Goal: Information Seeking & Learning: Learn about a topic

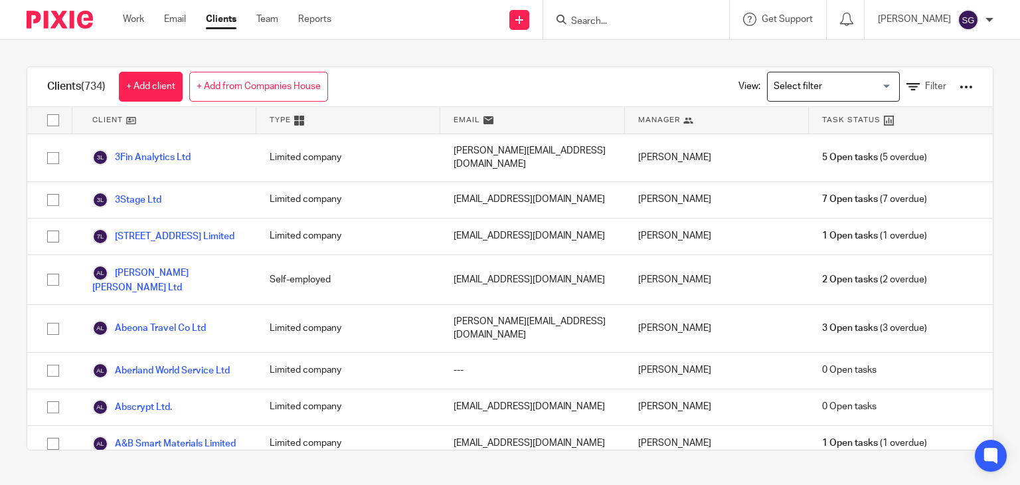
click at [596, 20] on input "Search" at bounding box center [630, 22] width 120 height 12
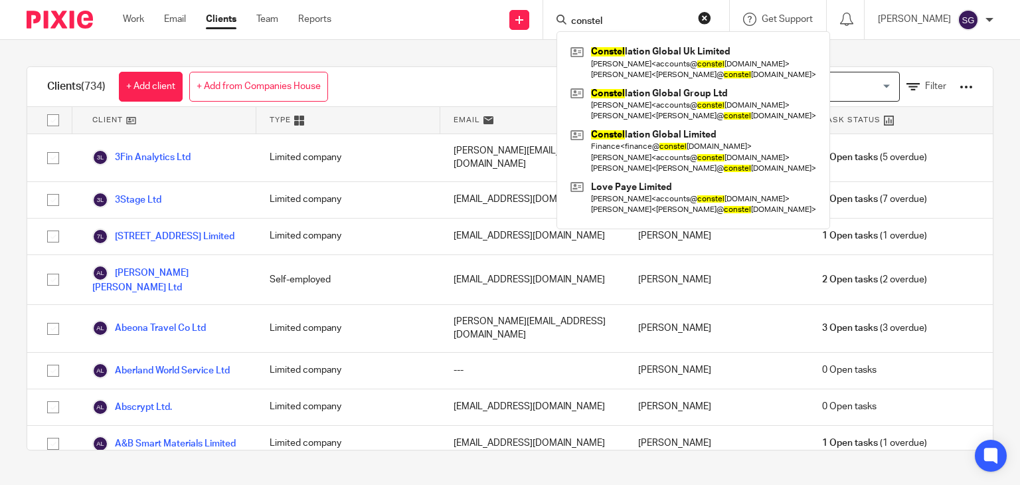
type input "constel"
drag, startPoint x: 441, startPoint y: 11, endPoint x: 418, endPoint y: 8, distance: 22.7
click at [441, 11] on div "Send new email Create task Add client constel Constel lation Global Uk Limited …" at bounding box center [685, 19] width 669 height 39
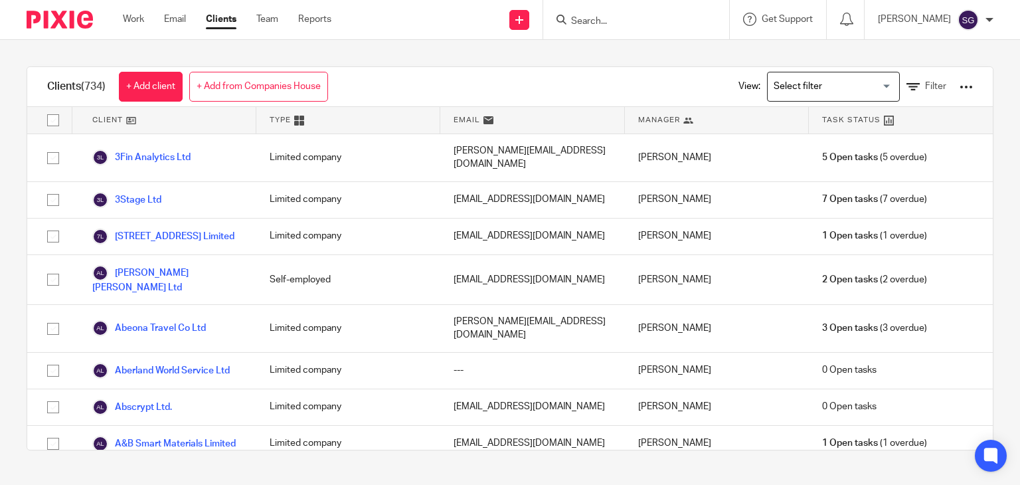
click at [586, 24] on input "Search" at bounding box center [630, 22] width 120 height 12
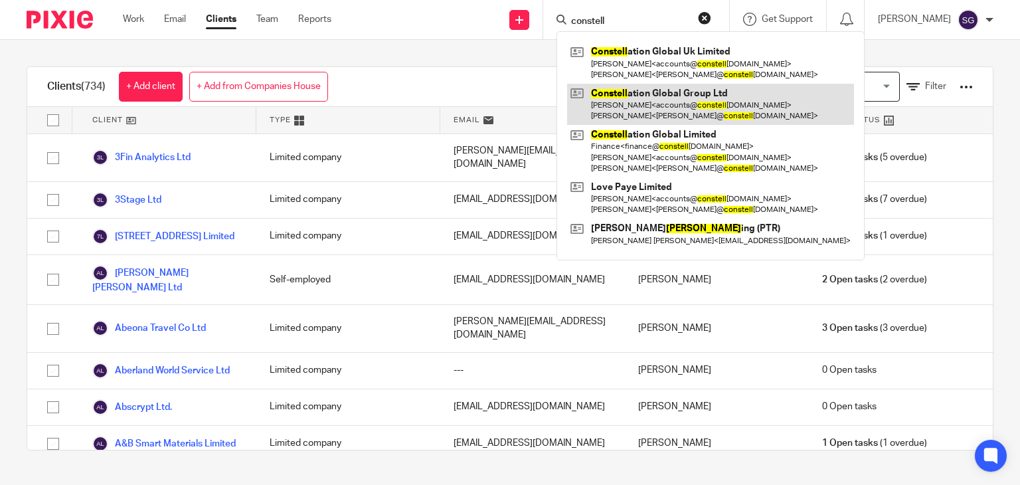
type input "constell"
click at [683, 110] on link at bounding box center [710, 104] width 287 height 41
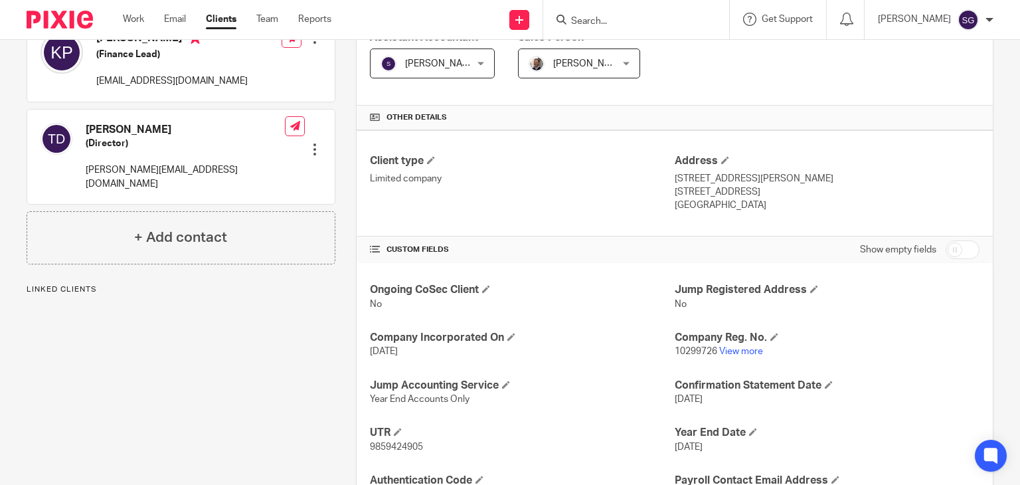
scroll to position [249, 0]
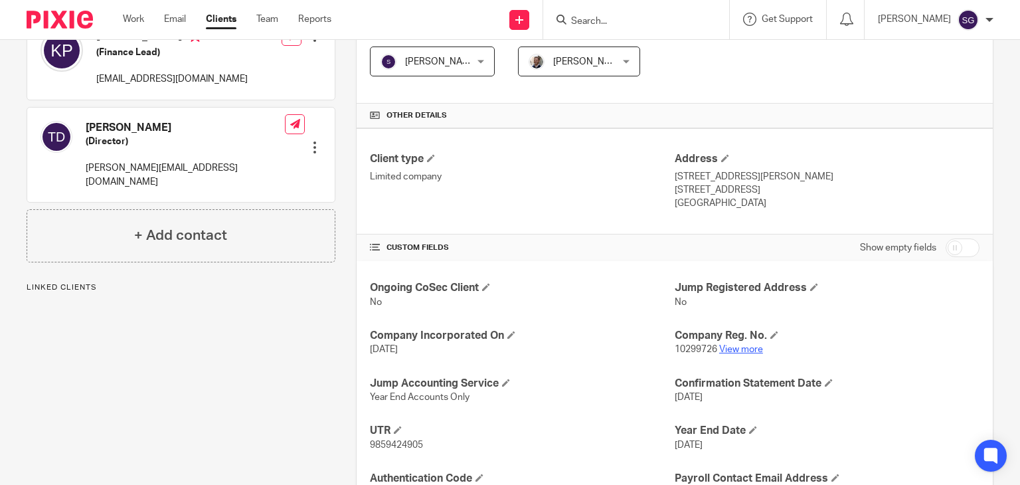
click at [736, 346] on link "View more" at bounding box center [741, 349] width 44 height 9
click at [579, 22] on input "Search" at bounding box center [630, 22] width 120 height 12
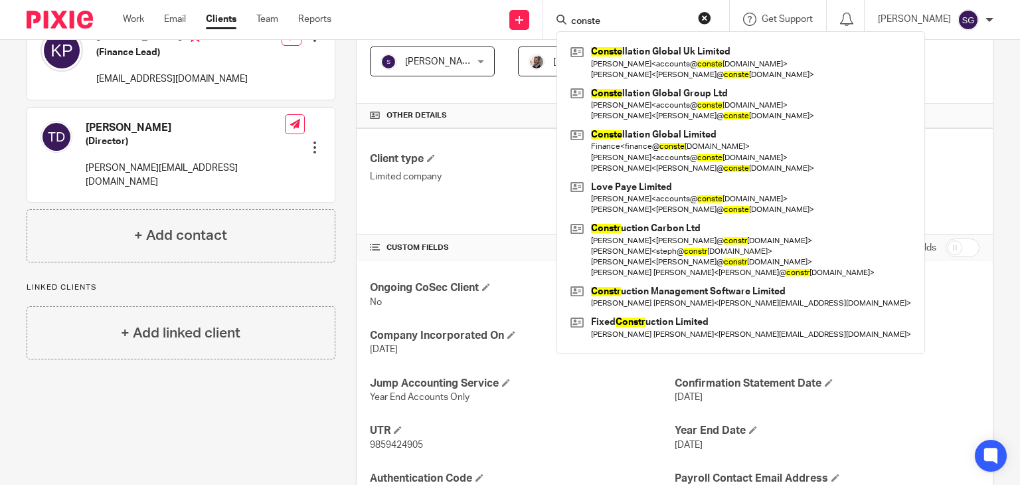
click at [622, 25] on input "conste" at bounding box center [630, 22] width 120 height 12
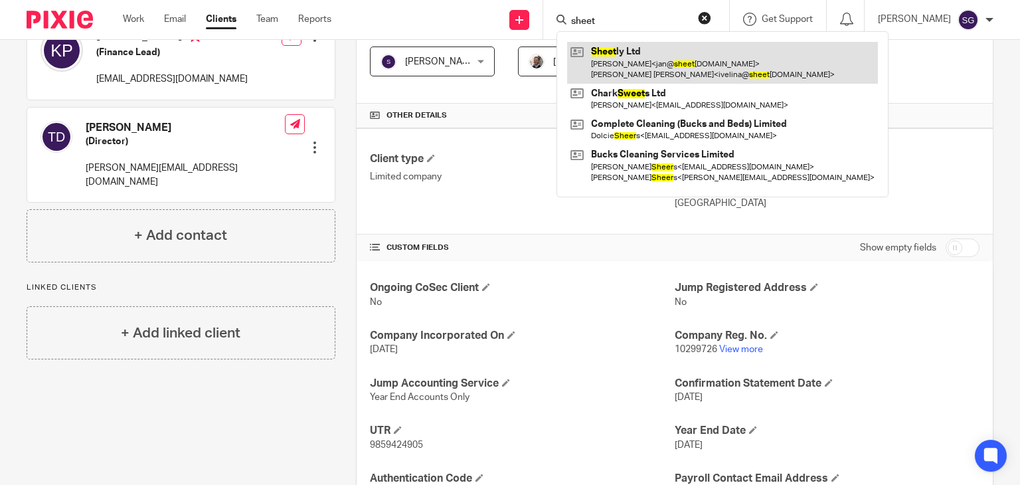
type input "sheet"
click at [638, 58] on link at bounding box center [722, 62] width 311 height 41
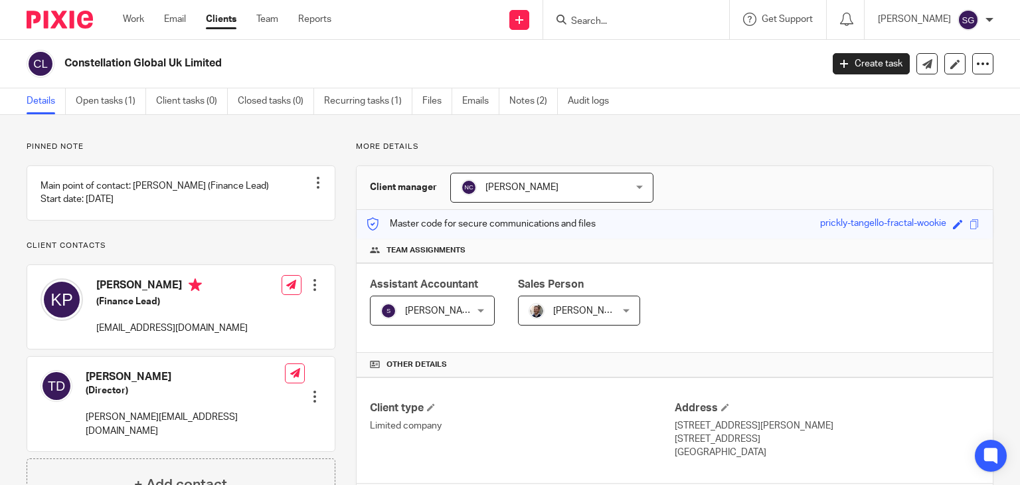
scroll to position [254, 0]
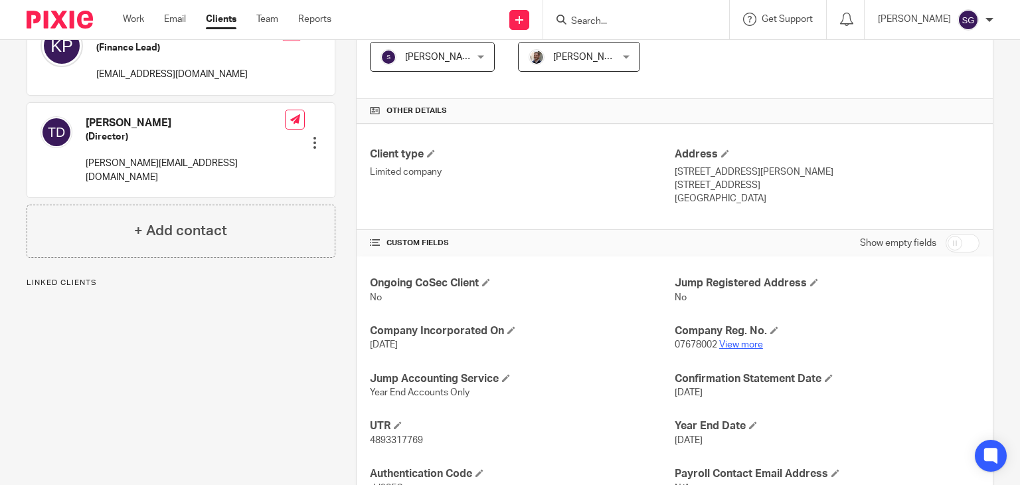
click at [728, 340] on link "View more" at bounding box center [741, 344] width 44 height 9
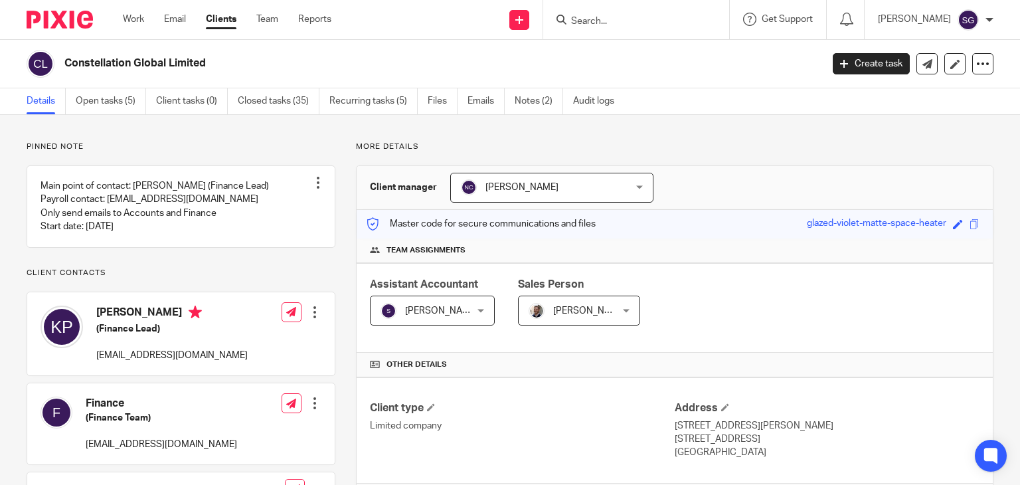
scroll to position [228, 0]
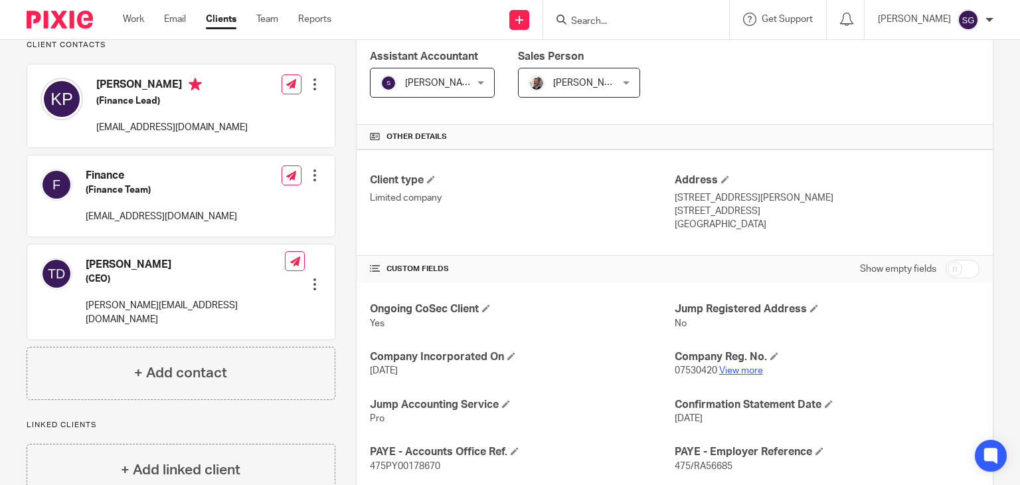
click at [751, 369] on link "View more" at bounding box center [741, 370] width 44 height 9
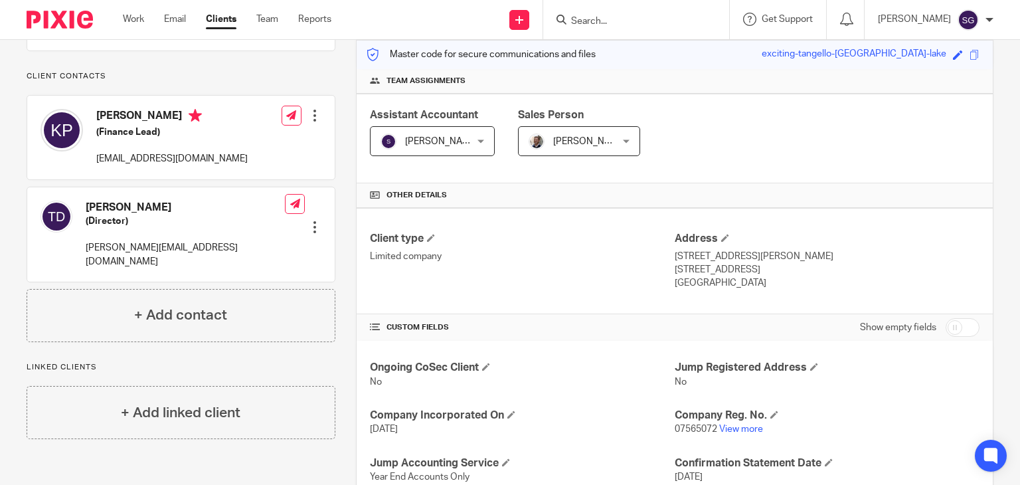
scroll to position [357, 0]
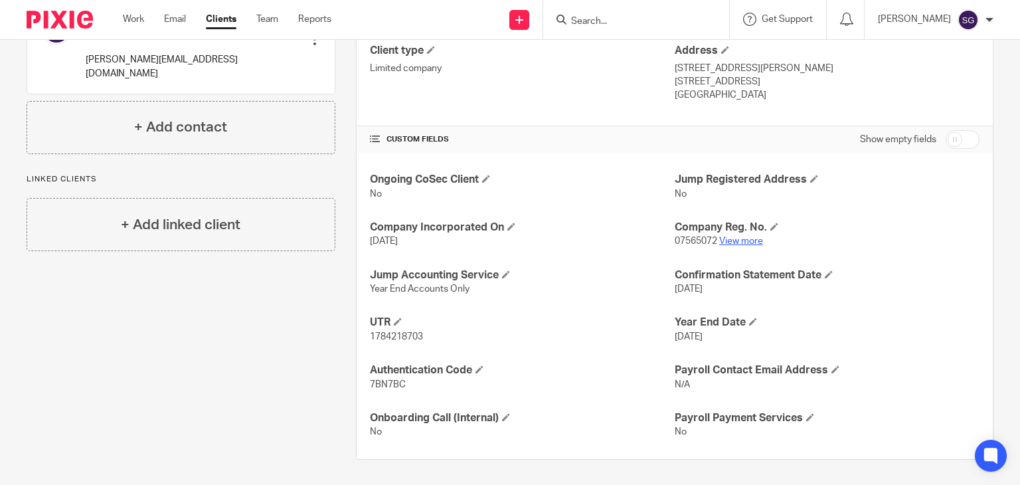
click at [742, 243] on link "View more" at bounding box center [741, 240] width 44 height 9
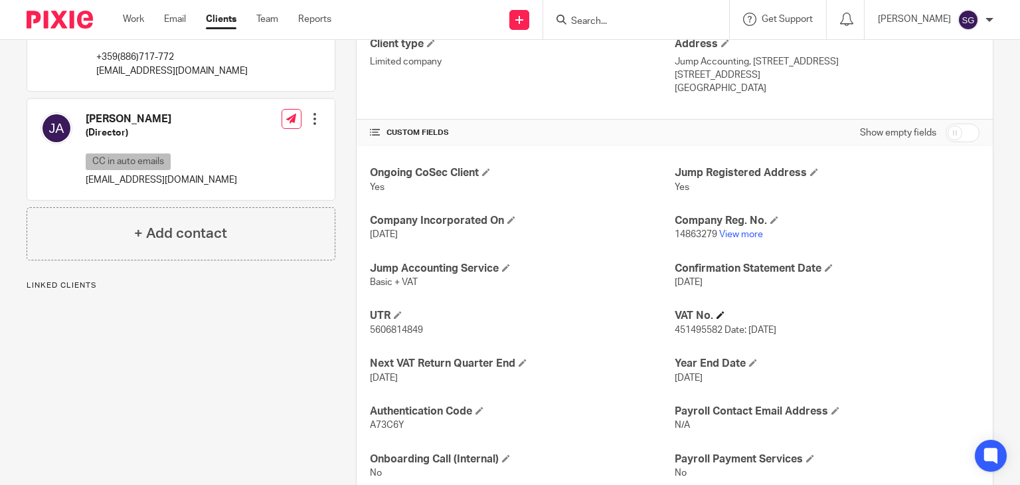
scroll to position [377, 0]
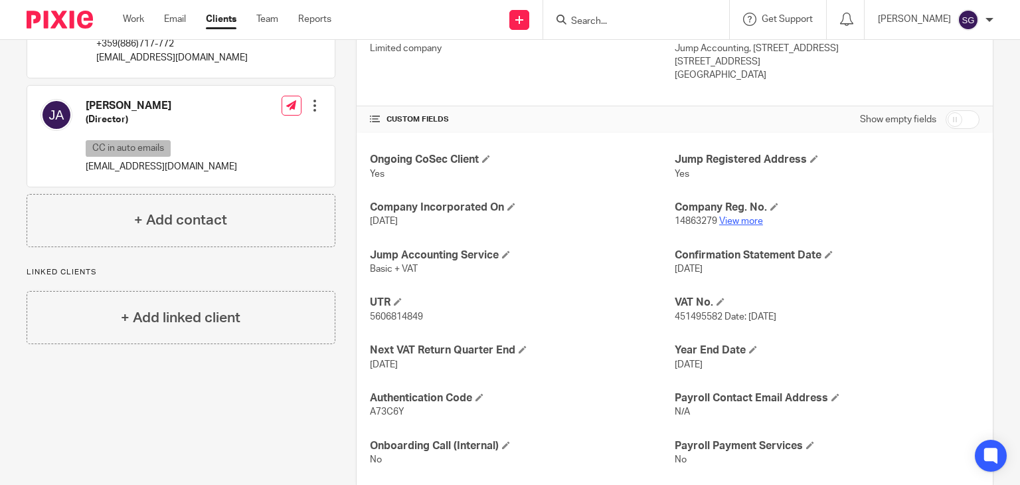
click at [745, 219] on link "View more" at bounding box center [741, 221] width 44 height 9
drag, startPoint x: 275, startPoint y: 389, endPoint x: 282, endPoint y: 391, distance: 7.8
click at [276, 389] on div "Pinned note Company Background Sheetly came through the Vantage [DEMOGRAPHIC_DA…" at bounding box center [170, 125] width 329 height 723
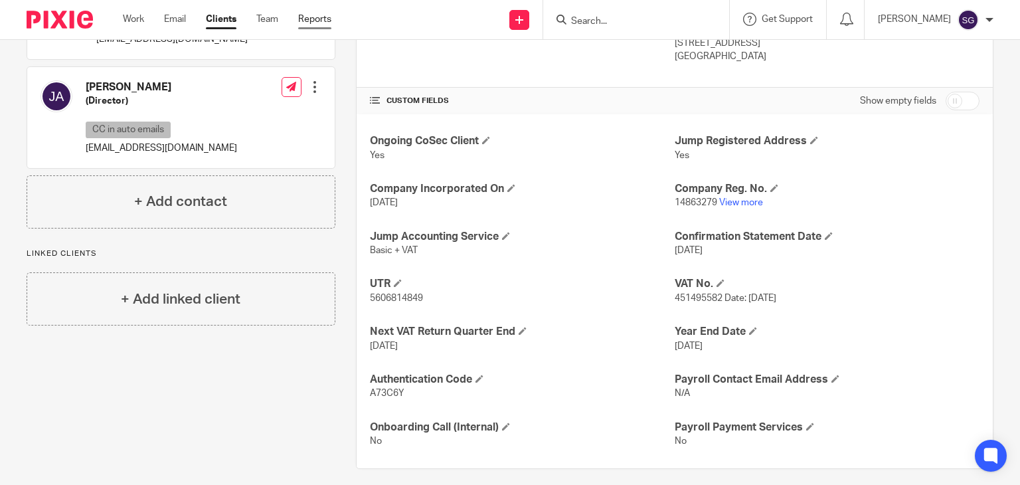
scroll to position [405, 0]
